Goal: Task Accomplishment & Management: Manage account settings

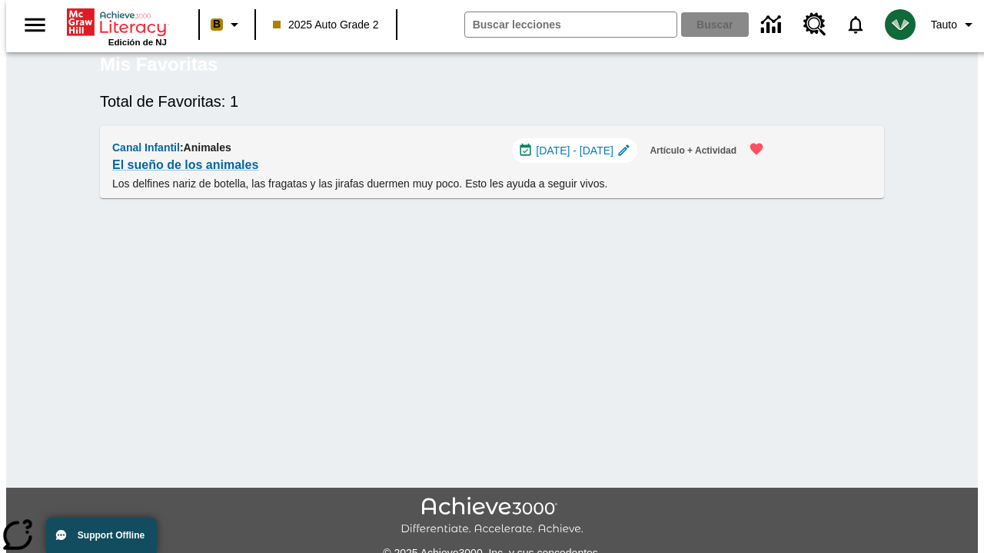
click at [586, 159] on span "[DATE] - [DATE]" at bounding box center [575, 151] width 78 height 16
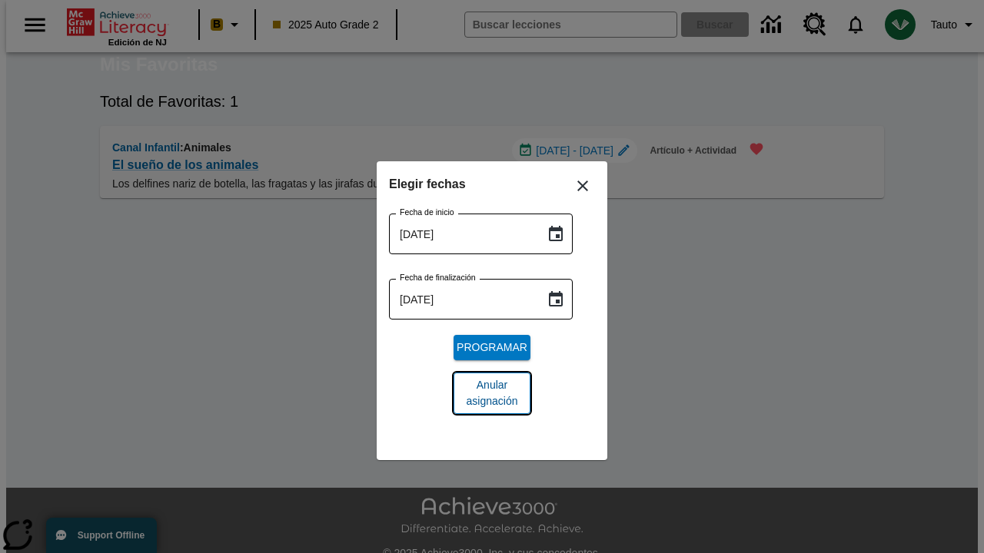
click at [492, 393] on span "Anular asignación" at bounding box center [492, 393] width 52 height 32
